Goal: Task Accomplishment & Management: Use online tool/utility

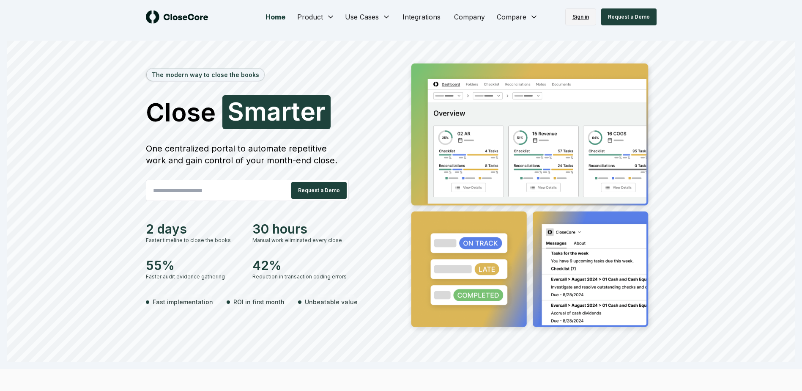
click at [578, 19] on link "Sign in" at bounding box center [580, 16] width 31 height 17
click at [577, 18] on link "Sign in" at bounding box center [580, 16] width 31 height 17
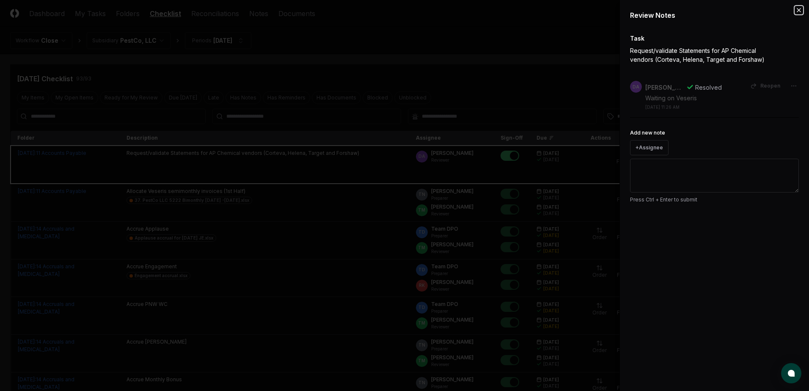
click at [799, 11] on icon "button" at bounding box center [798, 10] width 7 height 7
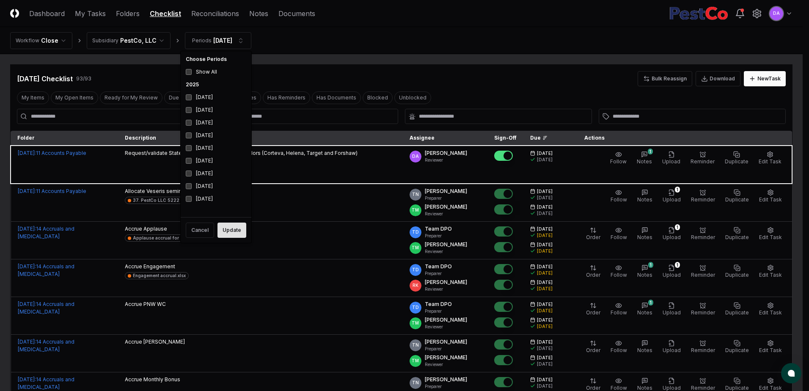
click at [231, 232] on button "Update" at bounding box center [231, 229] width 29 height 15
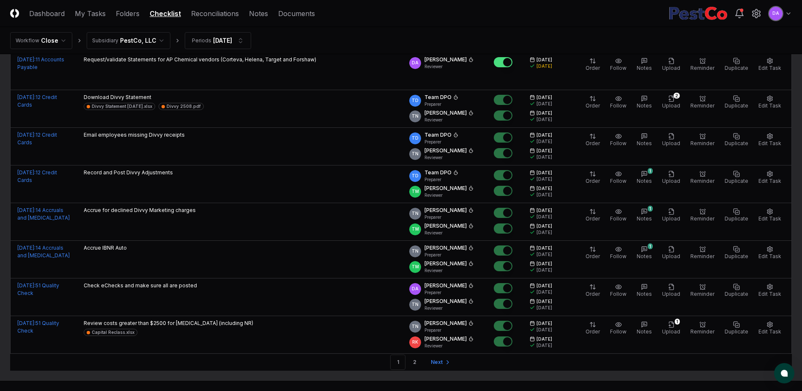
scroll to position [1722, 0]
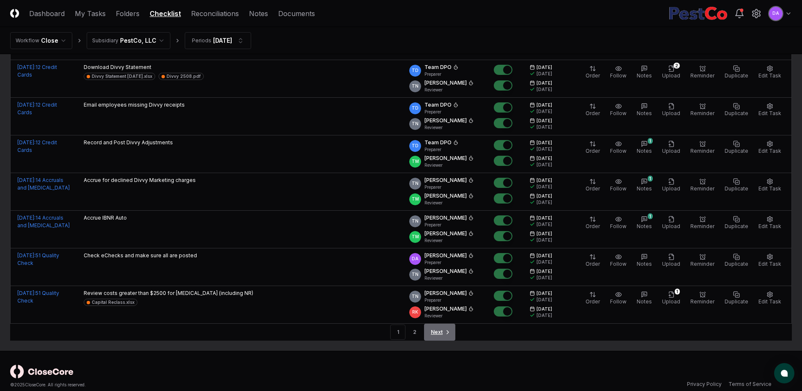
click at [437, 328] on span "Next" at bounding box center [437, 332] width 12 height 8
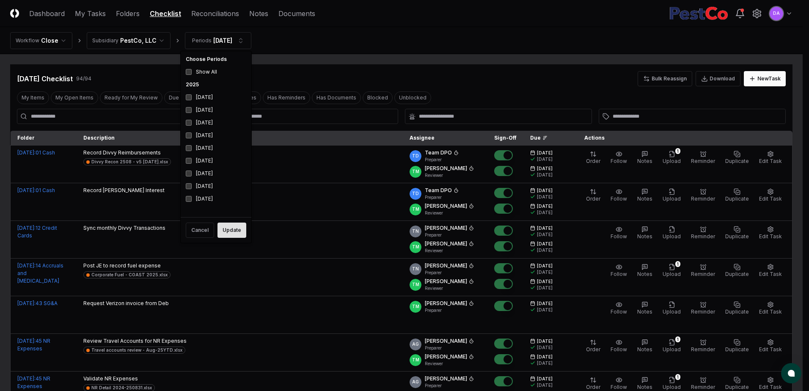
drag, startPoint x: 223, startPoint y: 235, endPoint x: 231, endPoint y: 225, distance: 13.2
click at [223, 235] on button "Update" at bounding box center [231, 229] width 29 height 15
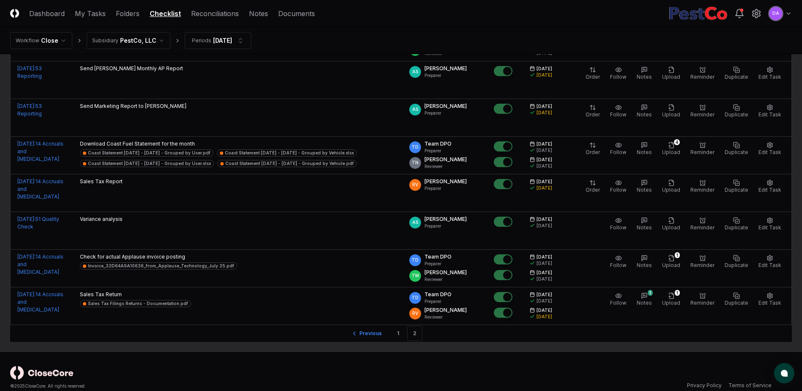
scroll to position [1479, 0]
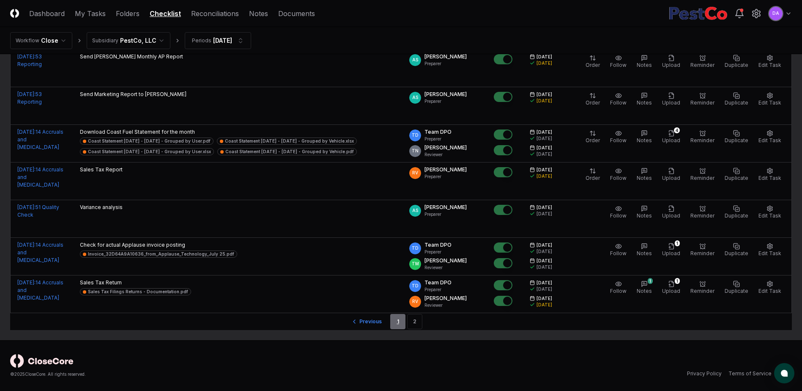
click at [396, 321] on link "1" at bounding box center [397, 321] width 15 height 15
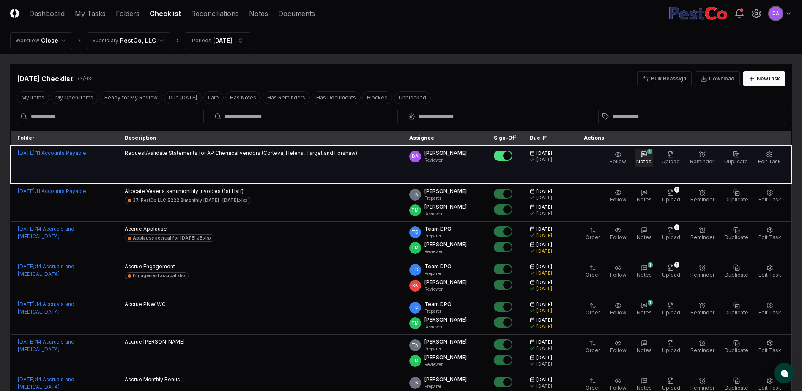
click at [653, 155] on button "1 Notes" at bounding box center [644, 158] width 19 height 18
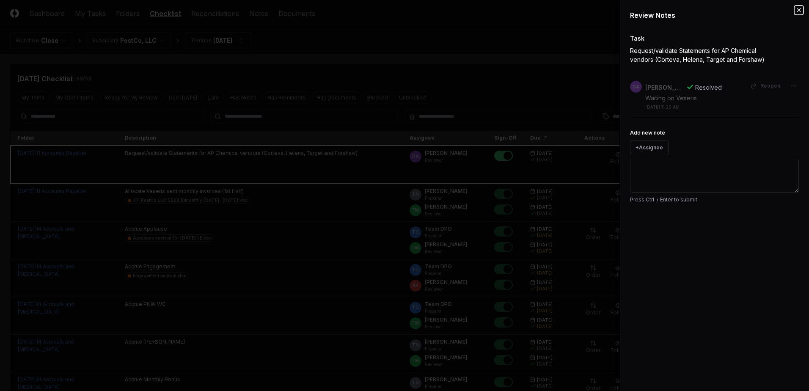
click at [798, 11] on icon "button" at bounding box center [798, 10] width 7 height 7
